Goal: Answer question/provide support

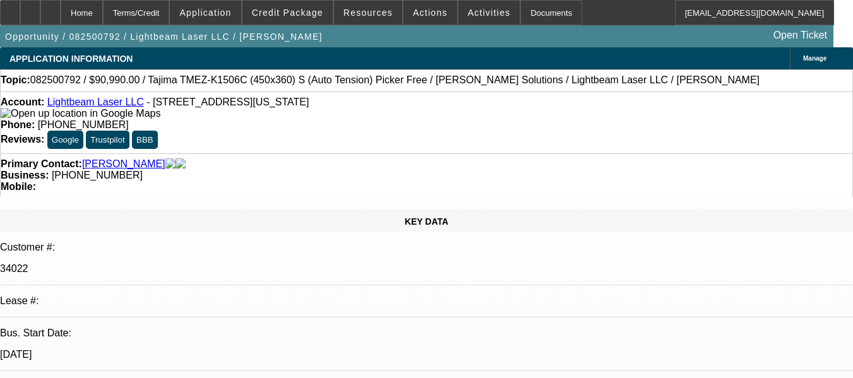
select select "0"
select select "2"
select select "0.1"
select select "1"
select select "2"
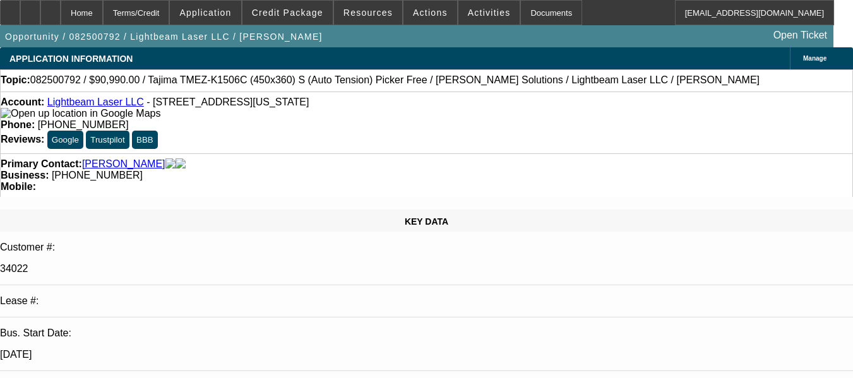
select select "4"
radio input "true"
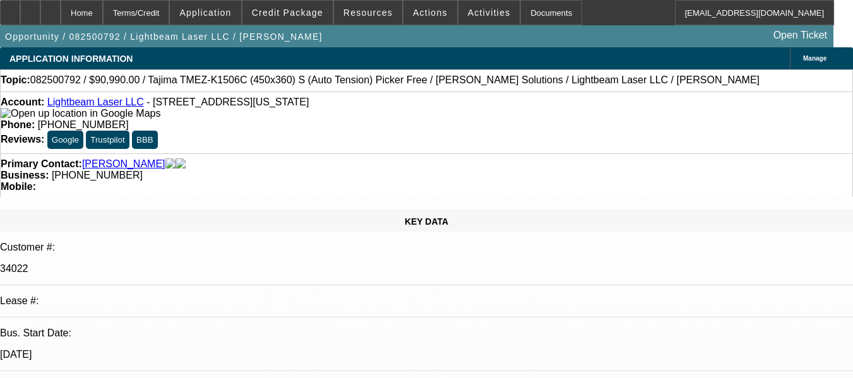
type textarea "NO PAY HISTORY TO MAKE AN OPINION AS BRAND NEW DEAL."
radio input "true"
